Goal: Task Accomplishment & Management: Manage account settings

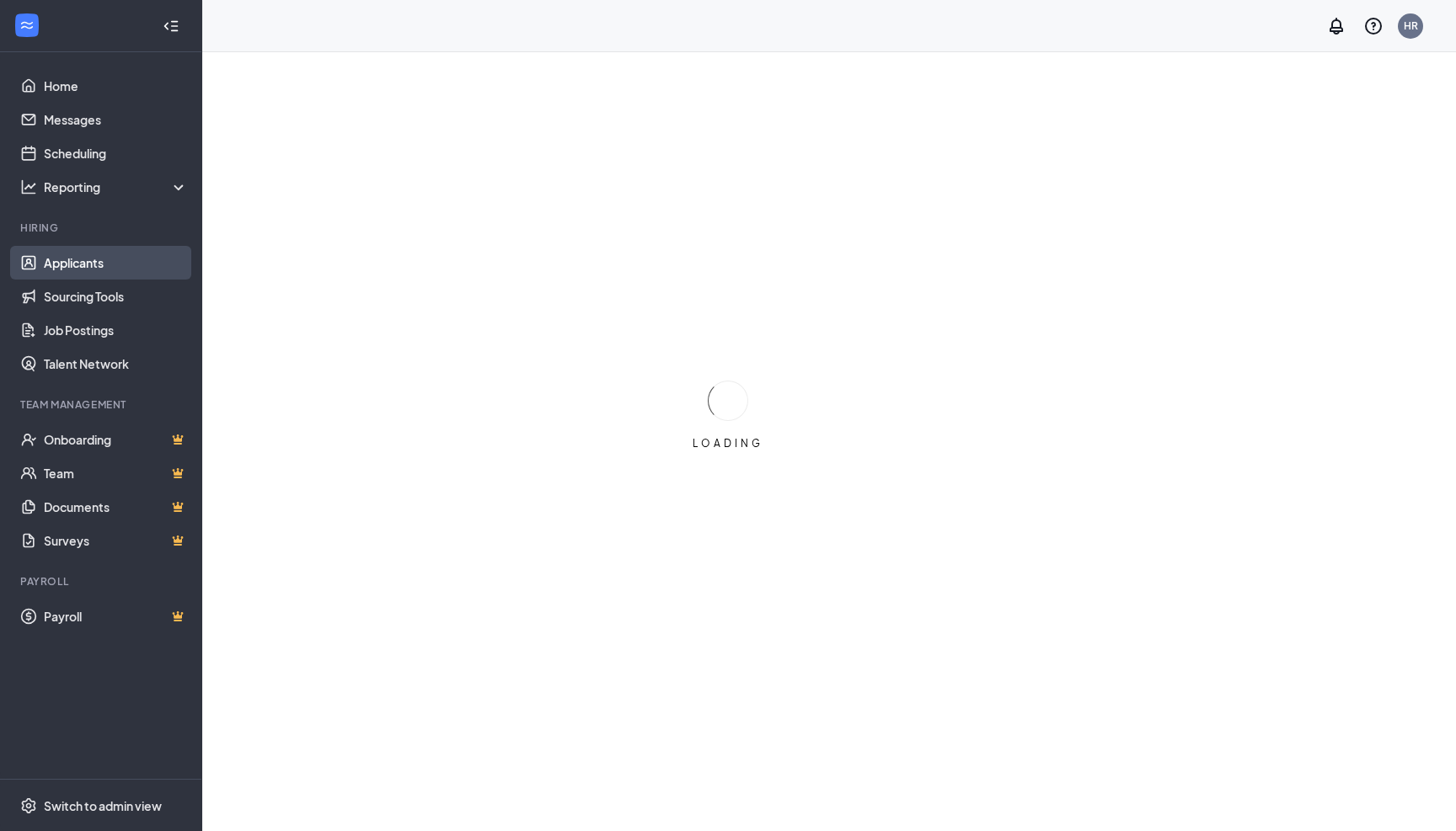
click at [84, 258] on link "Applicants" at bounding box center [116, 263] width 144 height 34
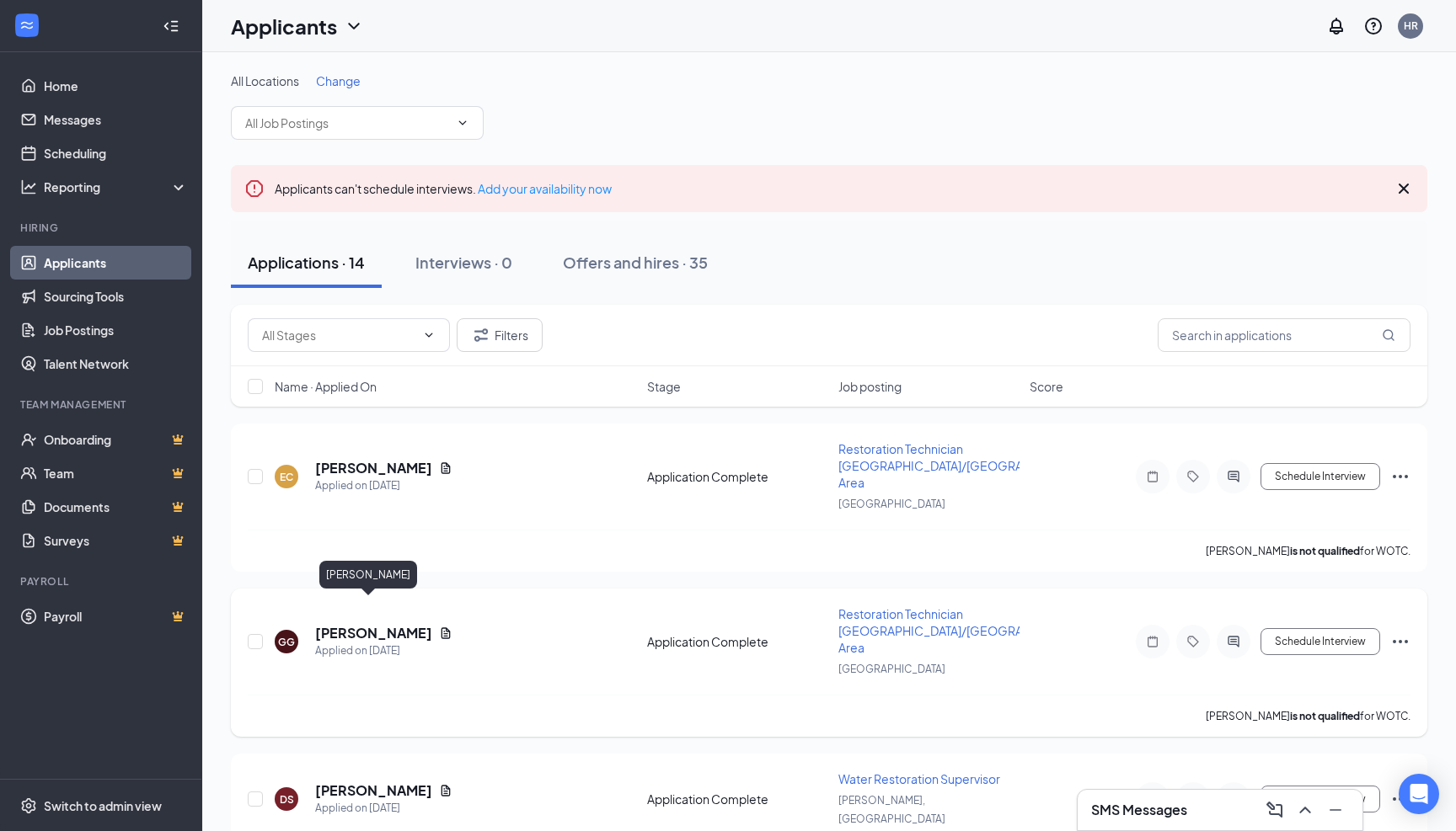
click at [372, 623] on h5 "[PERSON_NAME]" at bounding box center [373, 633] width 117 height 19
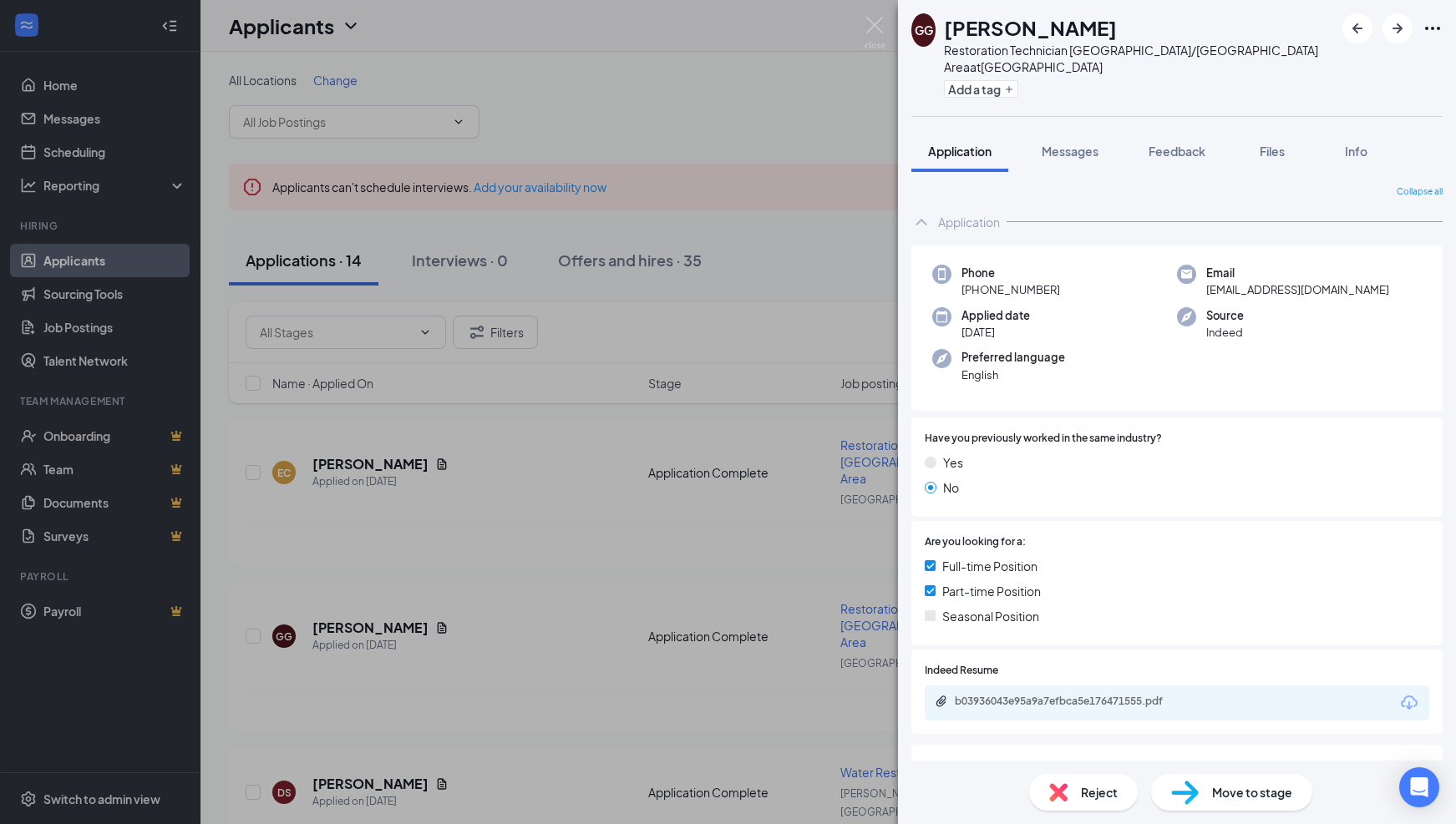
click at [1399, 693] on icon "Download" at bounding box center [1409, 703] width 20 height 20
drag, startPoint x: 876, startPoint y: 33, endPoint x: 850, endPoint y: 25, distance: 27.2
click at [876, 31] on img at bounding box center [875, 33] width 20 height 33
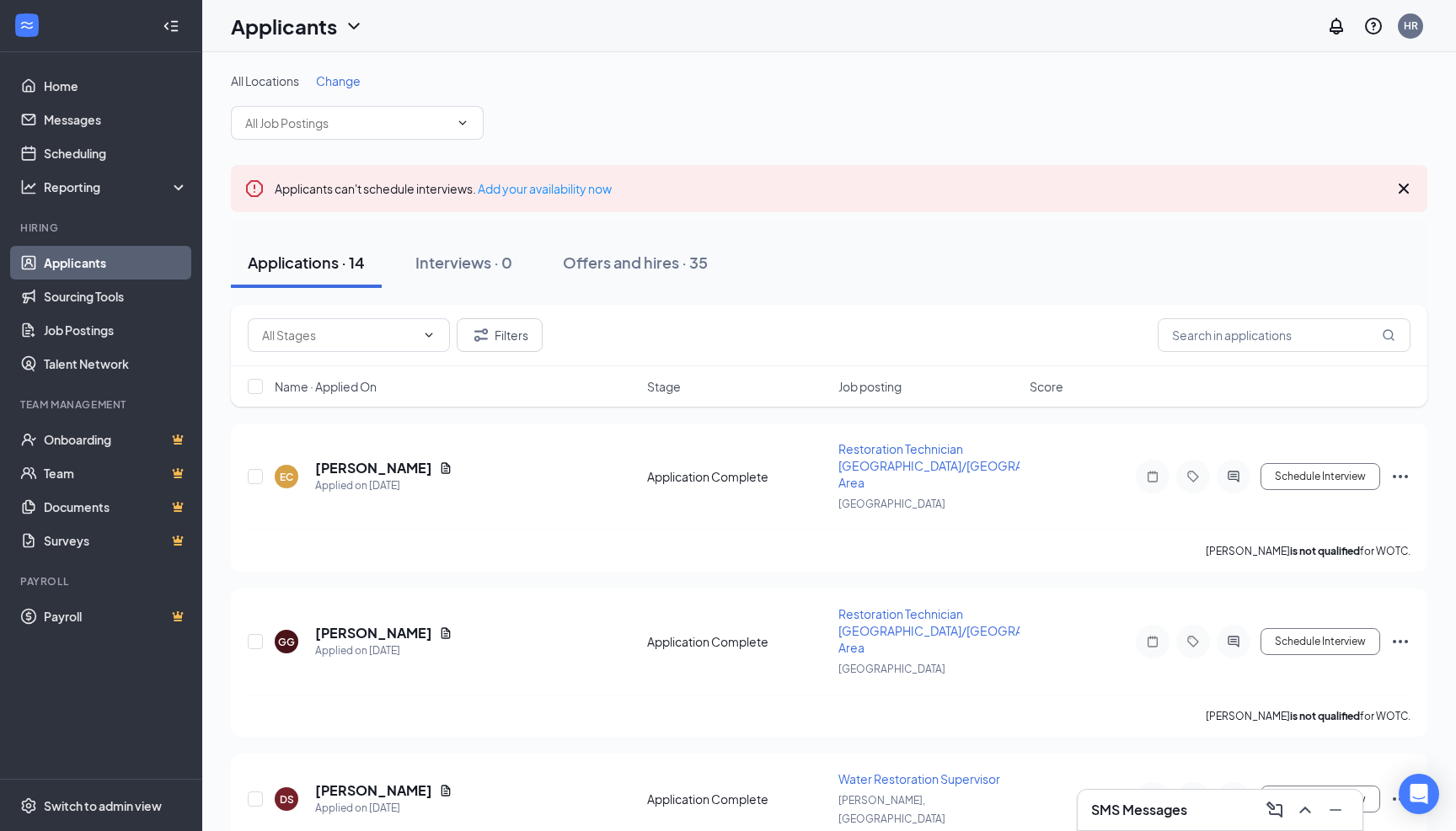
click at [126, 274] on link "Applicants" at bounding box center [116, 263] width 144 height 34
click at [346, 269] on div "Applications · 14" at bounding box center [306, 262] width 117 height 21
click at [86, 260] on link "Applicants" at bounding box center [116, 263] width 144 height 34
click at [314, 249] on button "Applications · 14" at bounding box center [306, 263] width 151 height 51
